Goal: Information Seeking & Learning: Learn about a topic

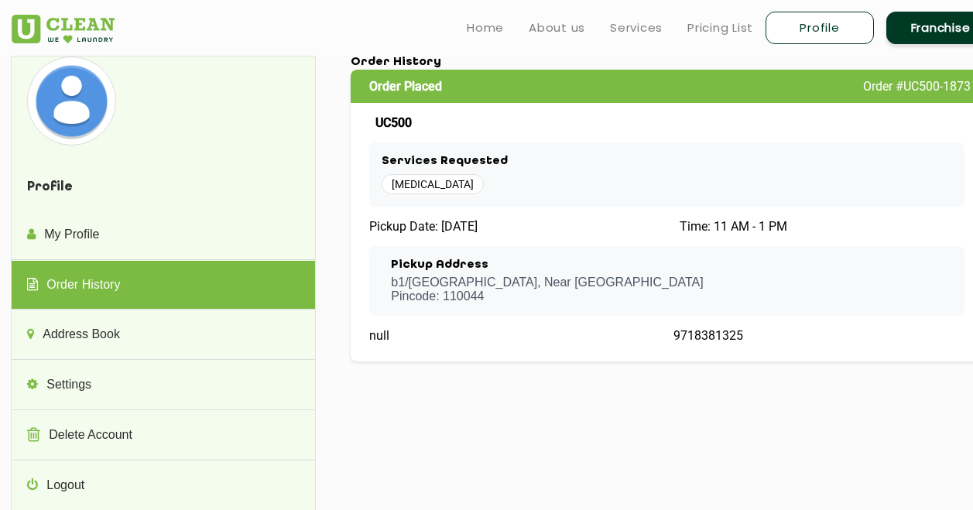
scroll to position [180, 0]
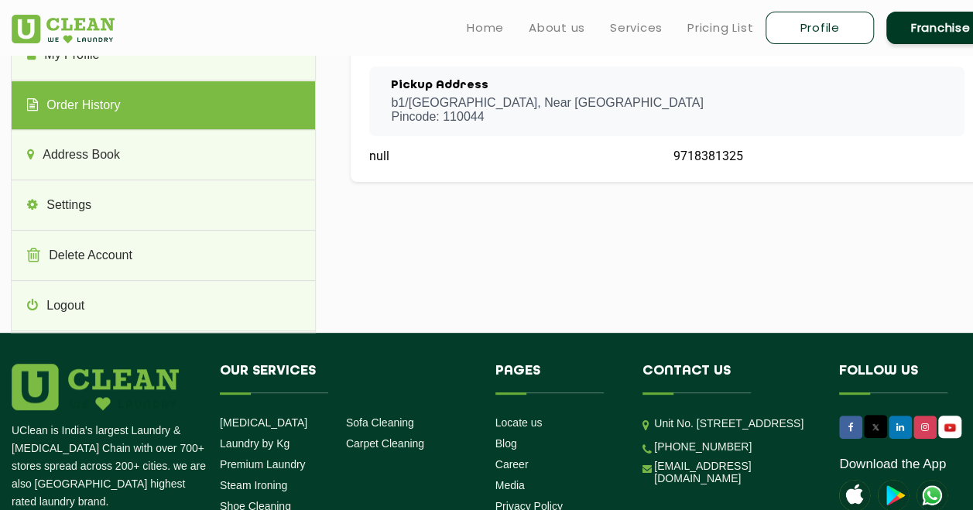
click at [561, 13] on ul "Home About us Services Pricing List Profile Franchise" at bounding box center [725, 27] width 540 height 36
click at [557, 22] on link "About us" at bounding box center [557, 28] width 57 height 19
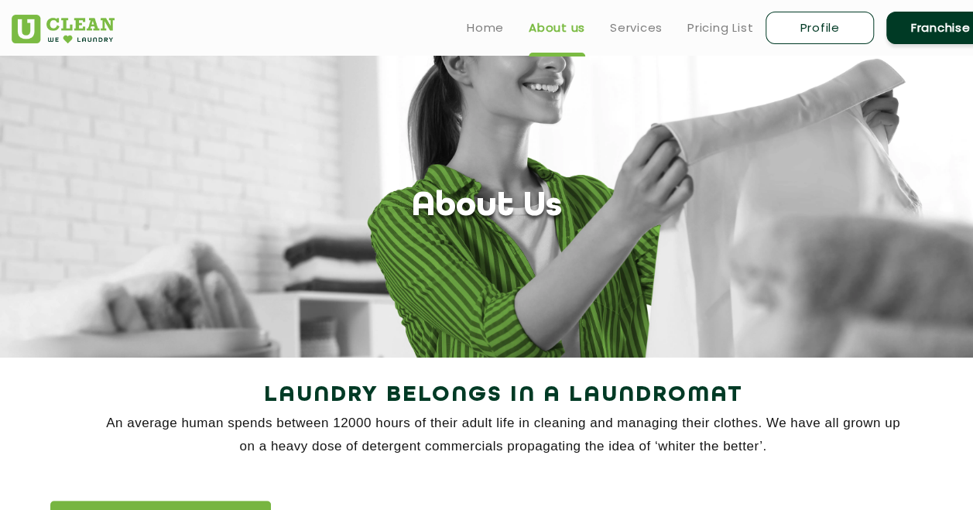
click at [827, 25] on link "Profile" at bounding box center [820, 28] width 108 height 33
select select
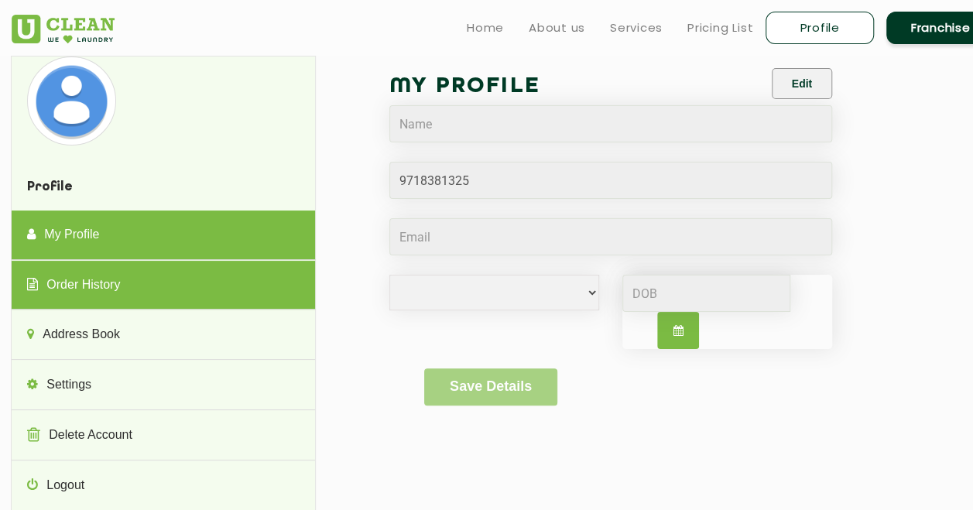
click at [231, 297] on link "Order History" at bounding box center [163, 286] width 303 height 50
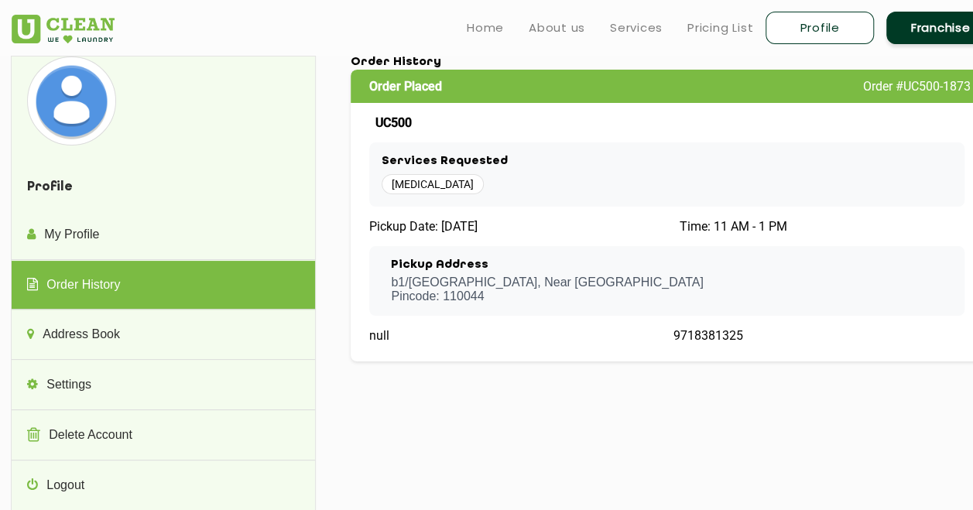
click at [381, 338] on span "null" at bounding box center [379, 335] width 20 height 15
click at [704, 335] on span "9718381325" at bounding box center [709, 335] width 70 height 15
drag, startPoint x: 704, startPoint y: 335, endPoint x: 708, endPoint y: 347, distance: 12.2
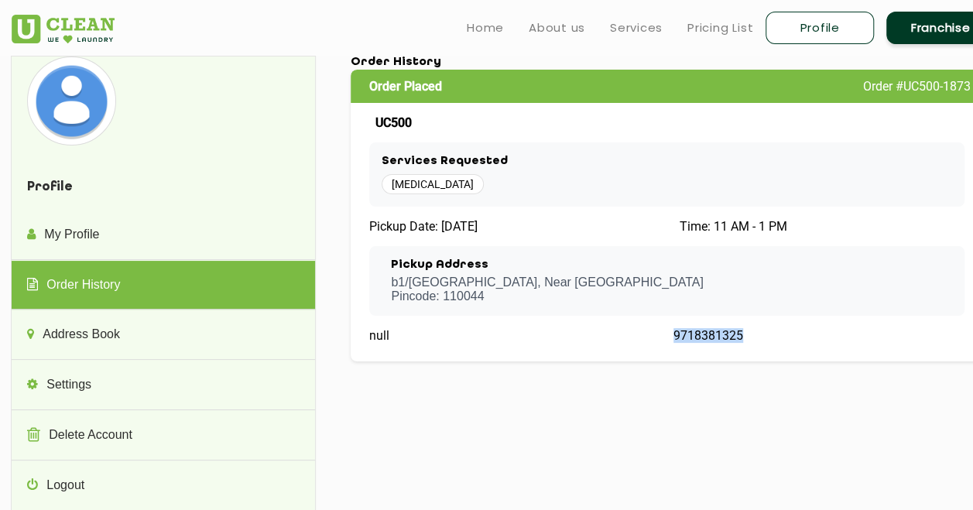
click at [708, 347] on div "Order Placed Order #UC500-1873 UC500 Services Requested [MEDICAL_DATA] Pickup D…" at bounding box center [667, 216] width 633 height 292
click at [720, 29] on link "Pricing List" at bounding box center [721, 28] width 66 height 19
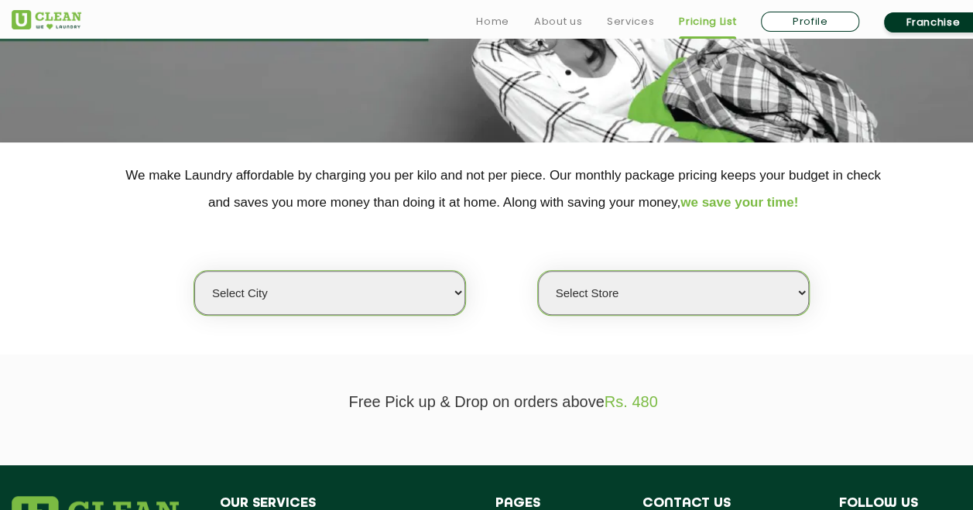
scroll to position [216, 0]
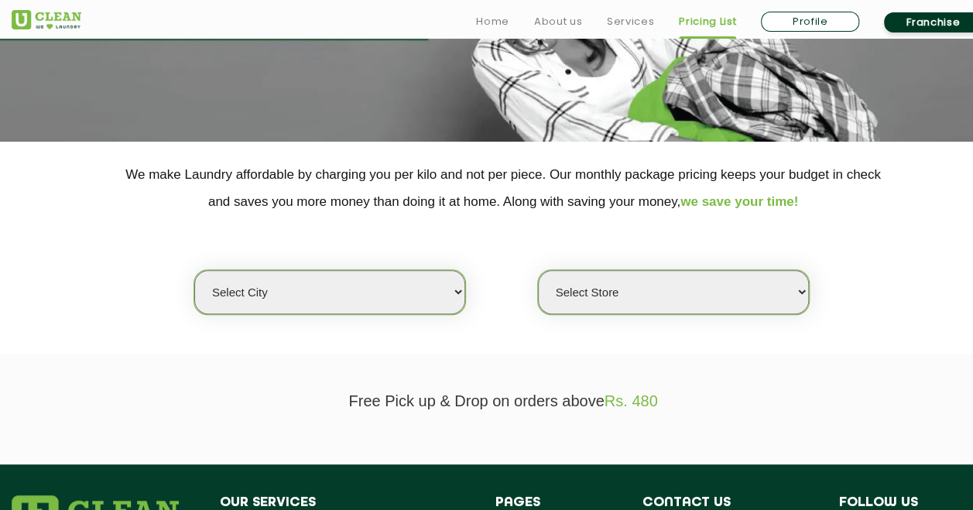
click at [433, 314] on section "We make Laundry affordable by charging you per kilo and not per piece. Our mont…" at bounding box center [486, 248] width 973 height 212
click at [409, 296] on select "Select city [GEOGRAPHIC_DATA] [GEOGRAPHIC_DATA] [GEOGRAPHIC_DATA] [GEOGRAPHIC_D…" at bounding box center [329, 292] width 271 height 44
select select "1"
click at [194, 270] on select "Select city [GEOGRAPHIC_DATA] [GEOGRAPHIC_DATA] [GEOGRAPHIC_DATA] [GEOGRAPHIC_D…" at bounding box center [329, 292] width 271 height 44
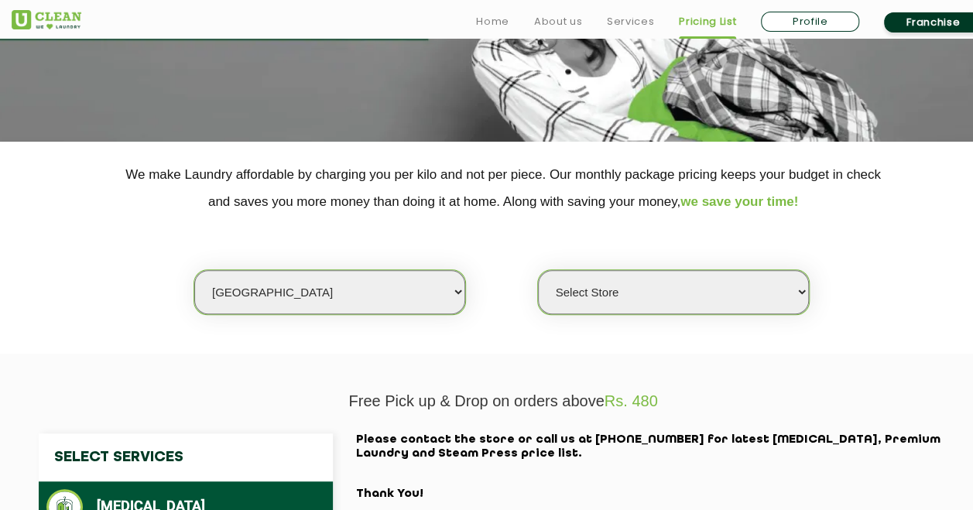
click at [684, 295] on select "Select Store [GEOGRAPHIC_DATA] [GEOGRAPHIC_DATA] 2 [GEOGRAPHIC_DATA] [GEOGRAPHI…" at bounding box center [673, 292] width 271 height 44
select select "141"
click at [538, 270] on select "Select Store [GEOGRAPHIC_DATA] [GEOGRAPHIC_DATA] 2 [GEOGRAPHIC_DATA] [GEOGRAPHI…" at bounding box center [673, 292] width 271 height 44
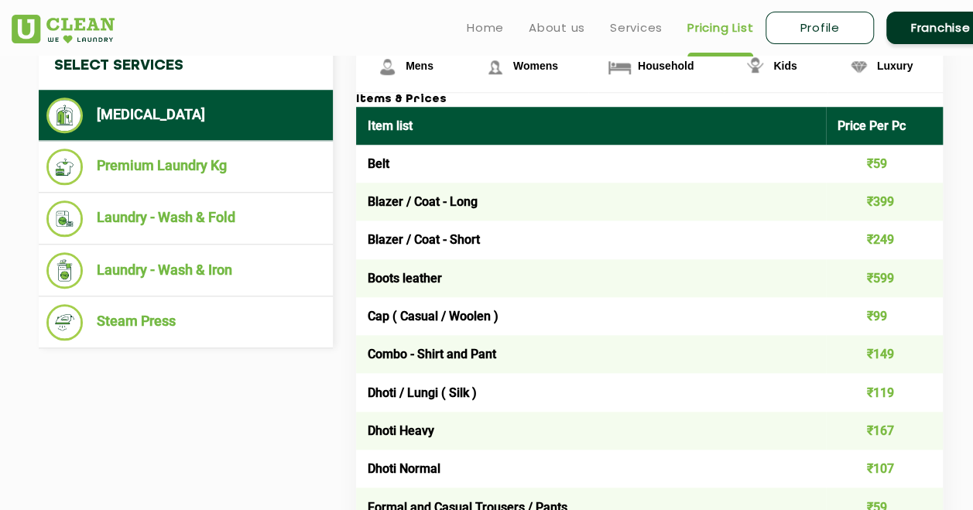
scroll to position [609, 0]
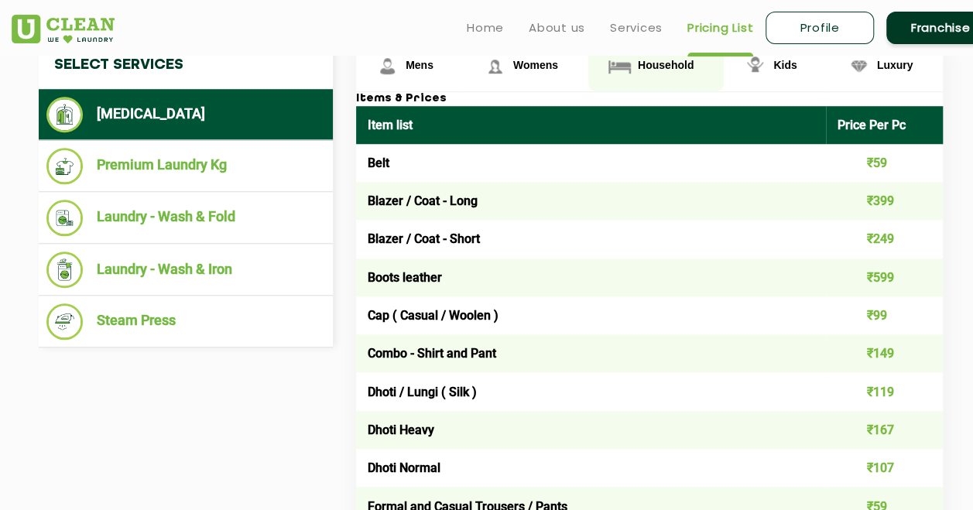
click at [681, 67] on span "Household" at bounding box center [666, 65] width 56 height 12
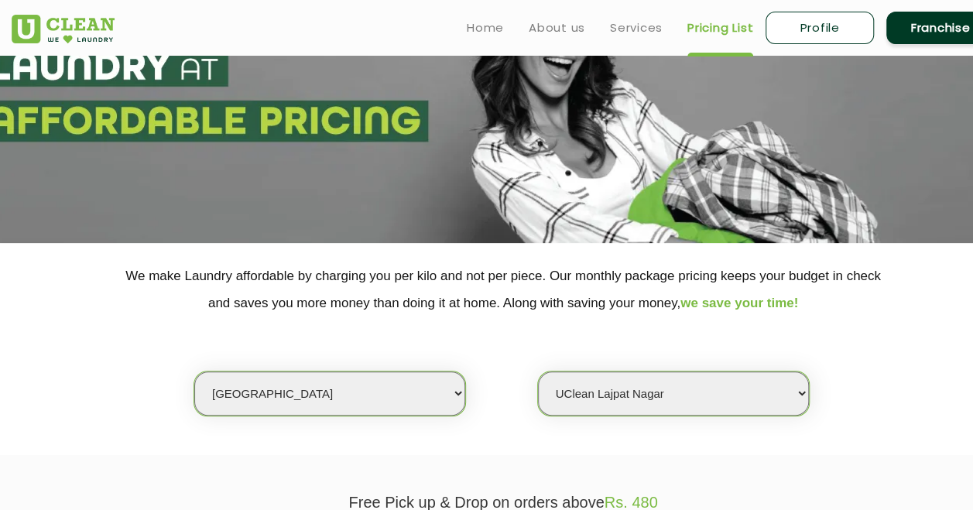
scroll to position [0, 0]
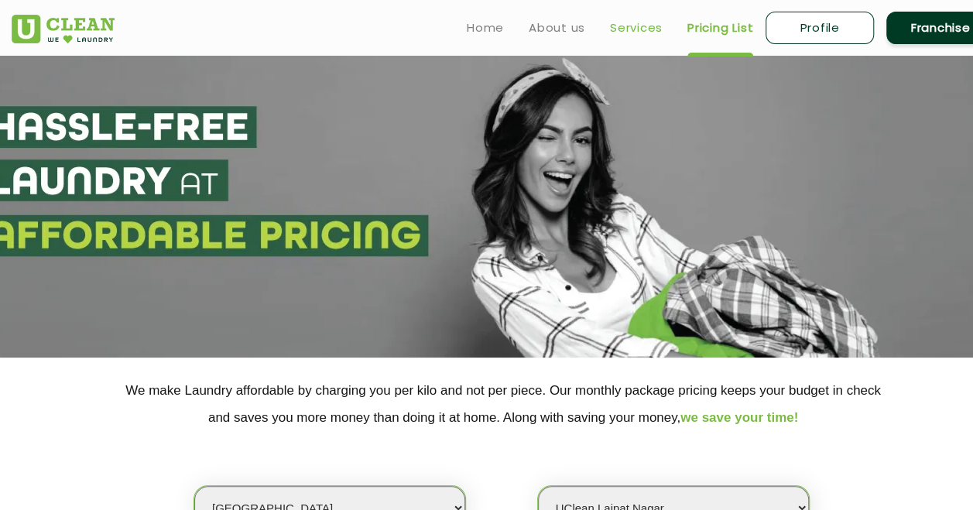
click at [616, 36] on link "Services" at bounding box center [636, 28] width 53 height 19
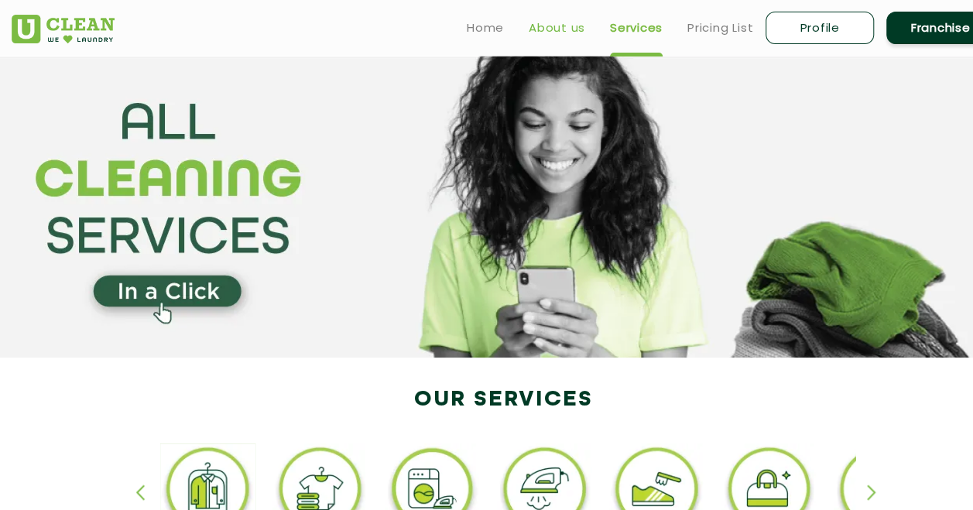
click at [552, 34] on link "About us" at bounding box center [557, 28] width 57 height 19
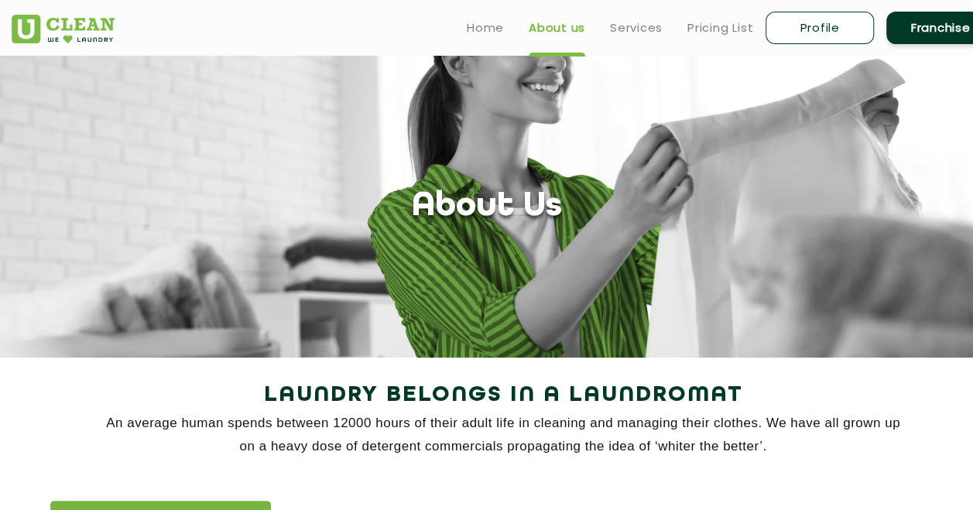
click at [811, 26] on link "Profile" at bounding box center [820, 28] width 108 height 33
select select
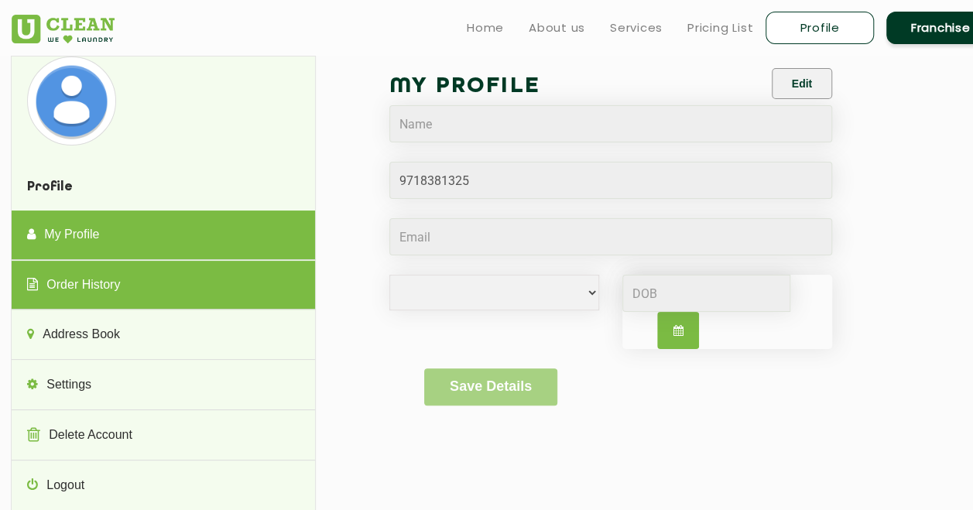
click at [147, 298] on link "Order History" at bounding box center [163, 286] width 303 height 50
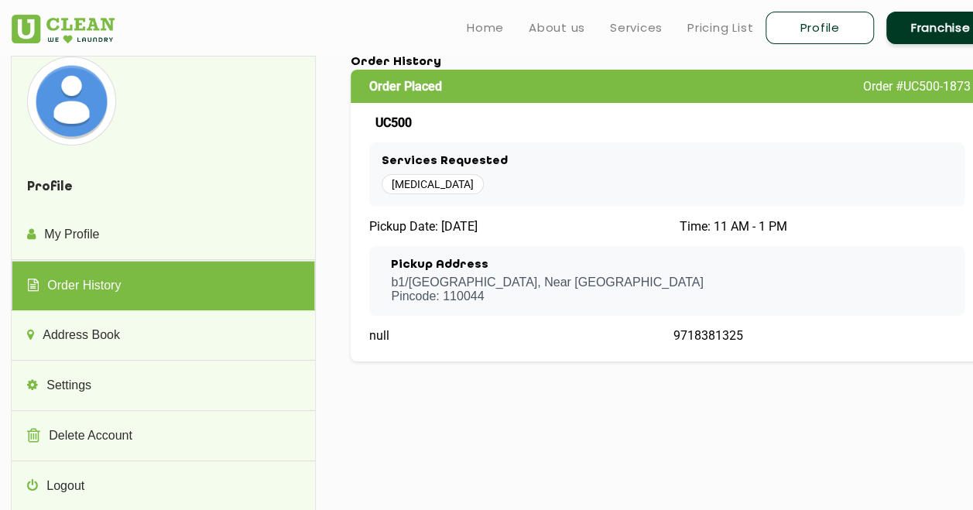
scroll to position [0, 33]
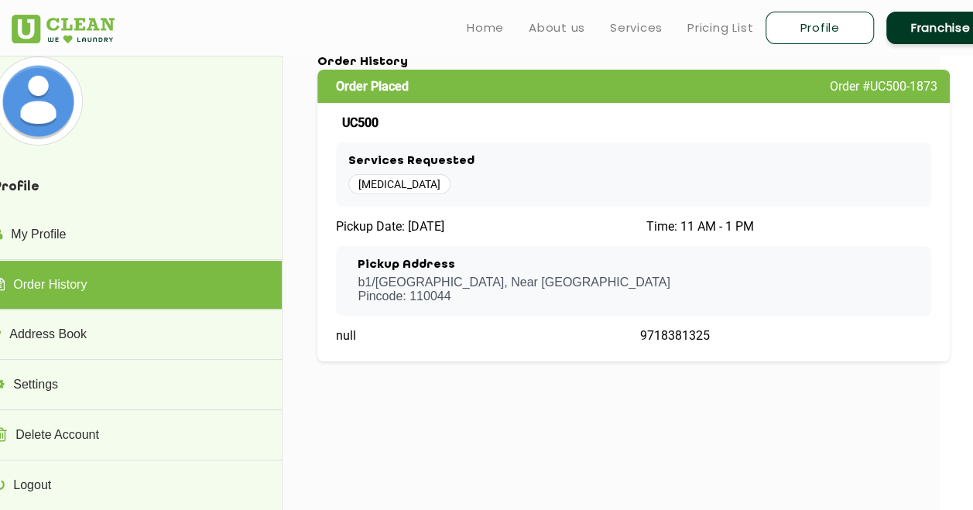
click at [476, 300] on p "b1/[GEOGRAPHIC_DATA] , Near [GEOGRAPHIC_DATA] Pincode: 110044" at bounding box center [514, 290] width 312 height 28
click at [404, 183] on span "[MEDICAL_DATA]" at bounding box center [399, 184] width 102 height 20
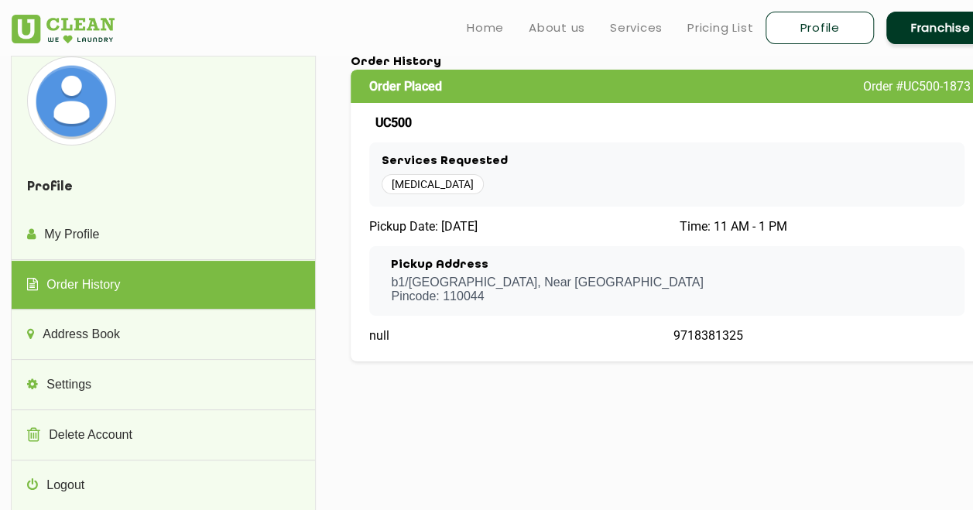
click at [429, 188] on span "[MEDICAL_DATA]" at bounding box center [433, 184] width 102 height 20
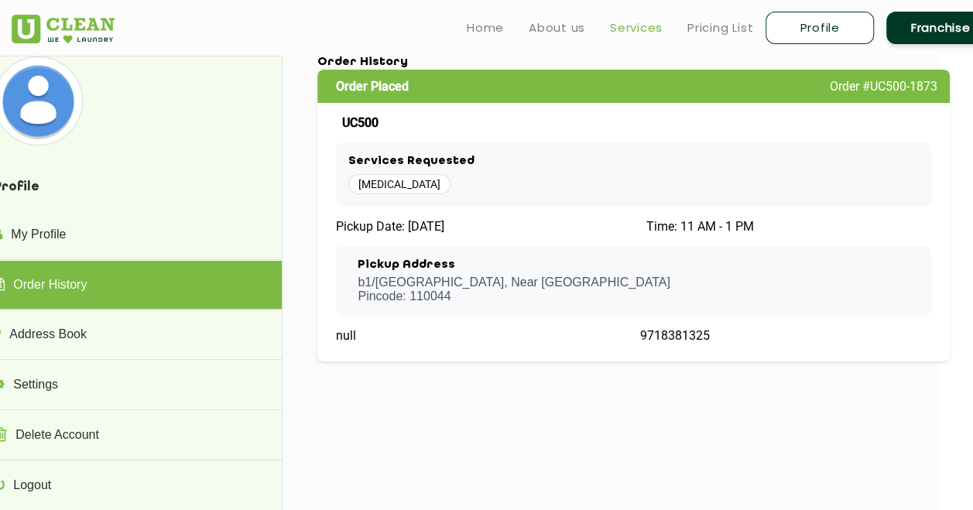
click at [623, 21] on link "Services" at bounding box center [636, 28] width 53 height 19
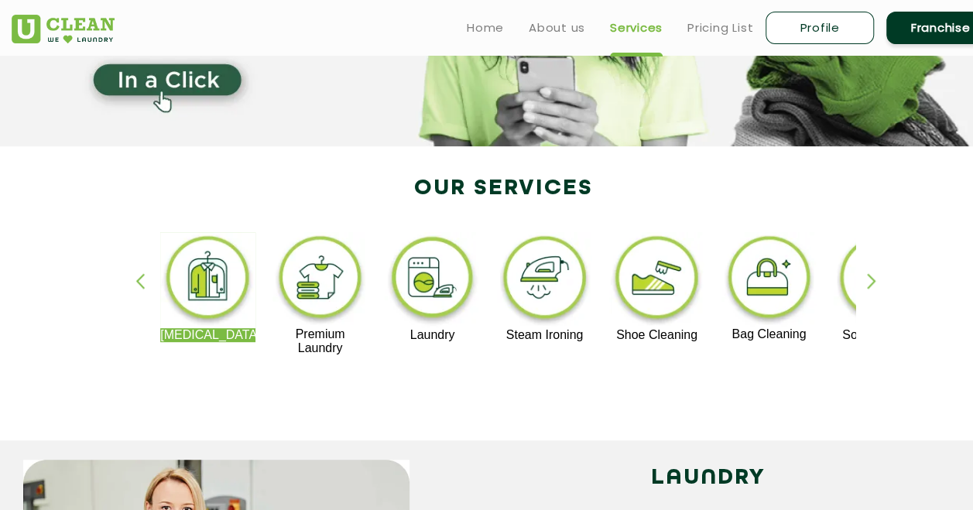
scroll to position [217, 0]
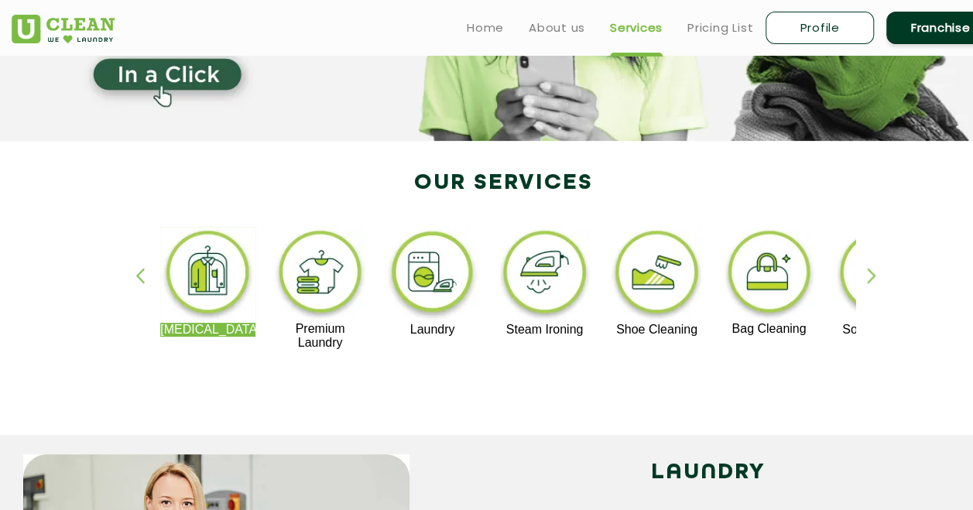
click at [866, 271] on div "[MEDICAL_DATA] Premium Laundry Laundry Steam Ironing Shoe Cleaning Bag Cleaning…" at bounding box center [503, 295] width 1007 height 279
click at [868, 273] on div "button" at bounding box center [878, 289] width 23 height 43
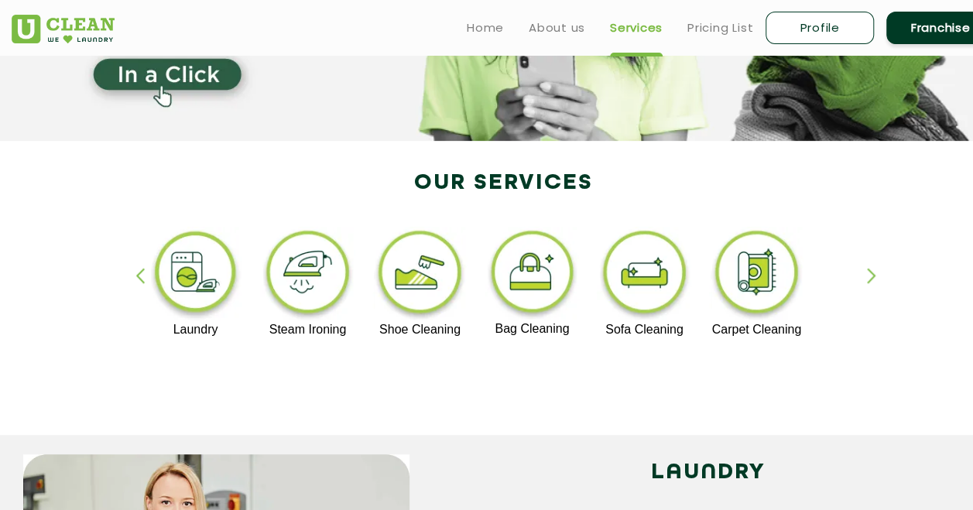
click at [868, 273] on div "button" at bounding box center [878, 289] width 23 height 43
